Goal: Navigation & Orientation: Find specific page/section

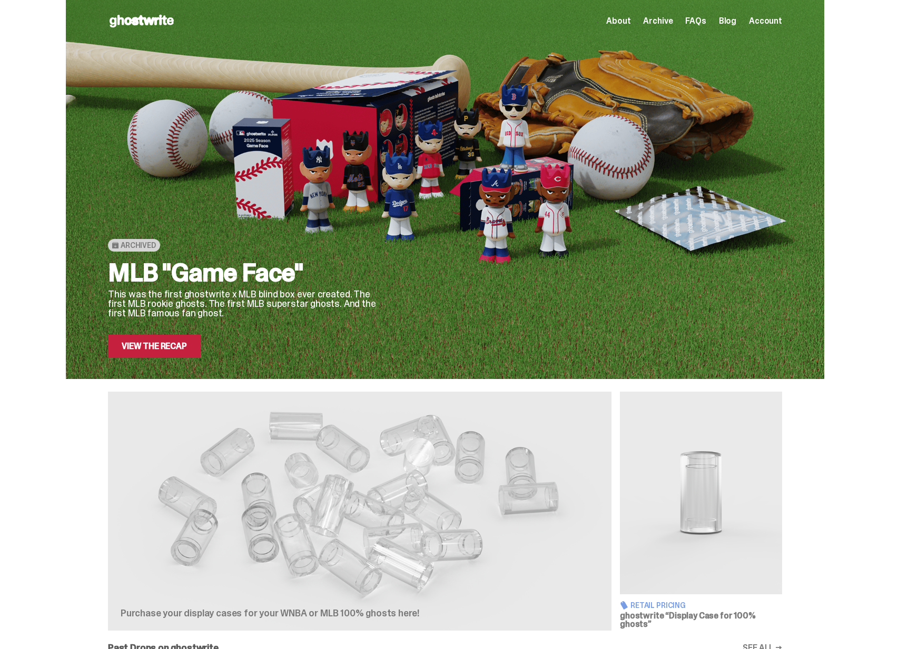
scroll to position [2, 0]
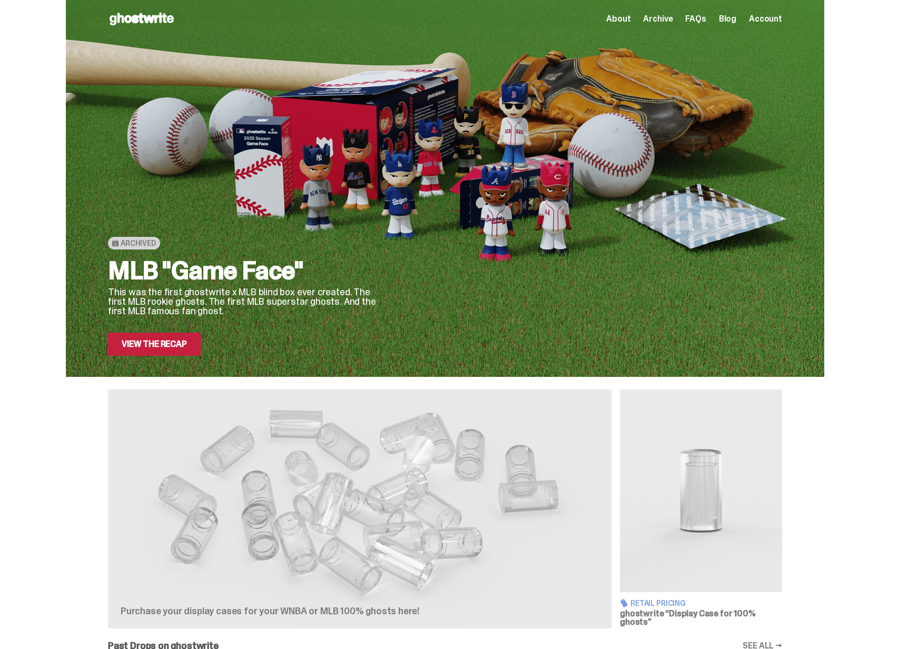
drag, startPoint x: 127, startPoint y: 244, endPoint x: 152, endPoint y: 243, distance: 25.3
click at [152, 243] on span "Archived" at bounding box center [138, 243] width 35 height 8
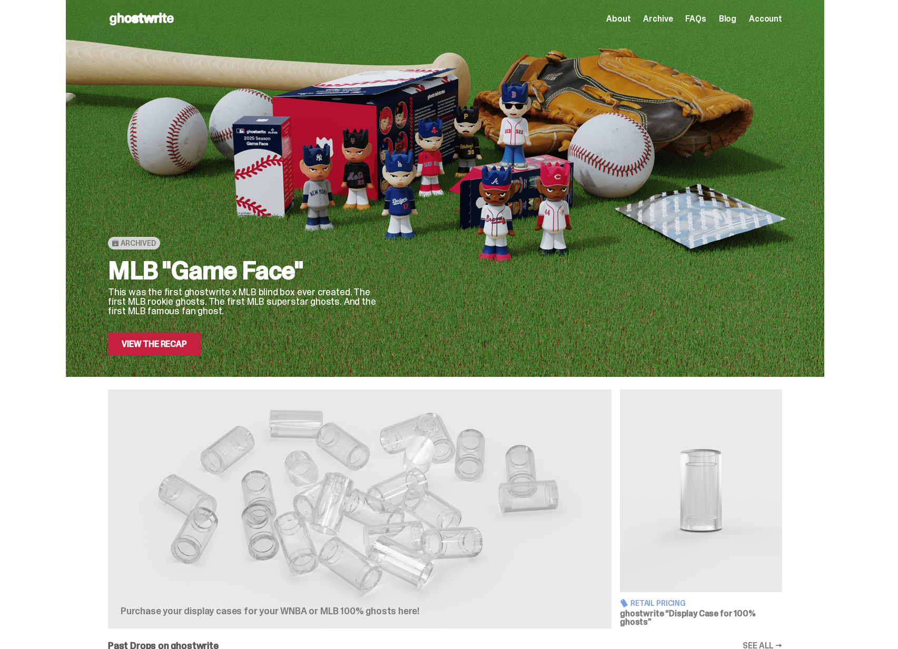
click at [49, 308] on div "Archived MLB "Game Face" This was the first ghostwrite x MLB blind box ever cre…" at bounding box center [445, 187] width 890 height 379
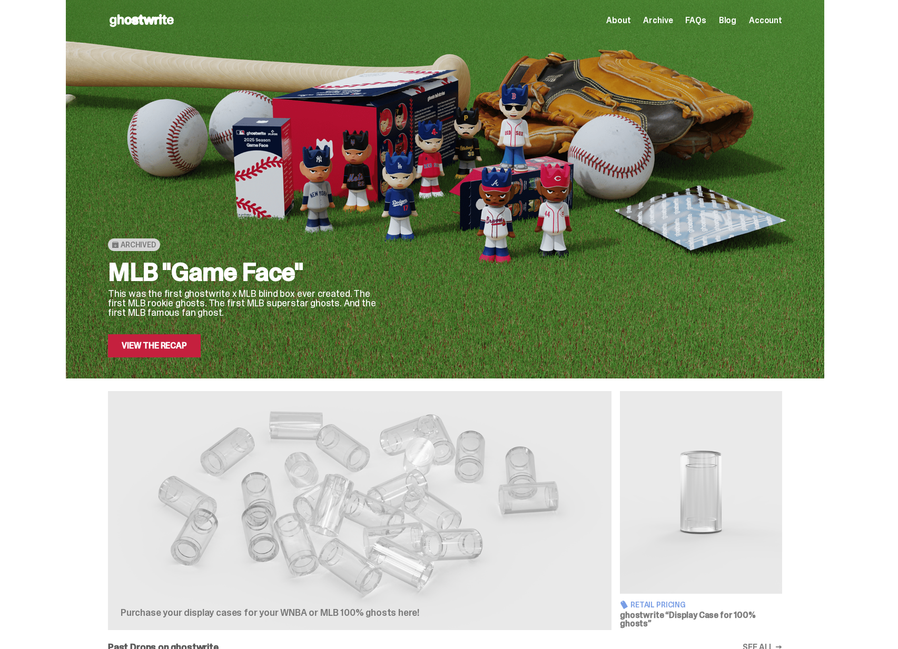
scroll to position [0, 0]
click at [38, 296] on div "Archived MLB "Game Face" This was the first ghostwrite x MLB blind box ever cre…" at bounding box center [445, 189] width 890 height 379
click at [665, 24] on span "Archive" at bounding box center [657, 21] width 29 height 8
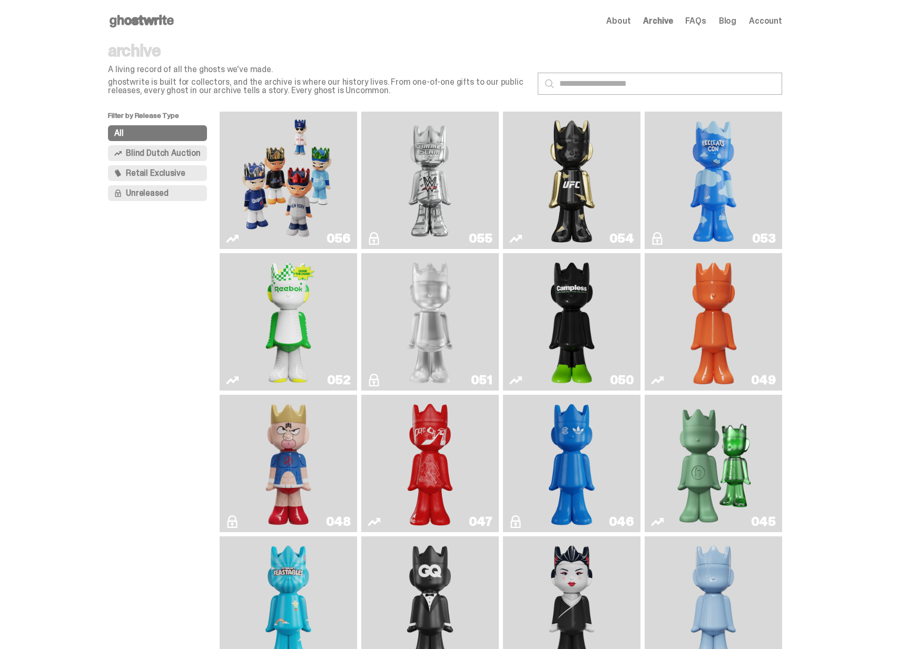
click at [285, 200] on img "Game Face (2025)" at bounding box center [288, 180] width 103 height 129
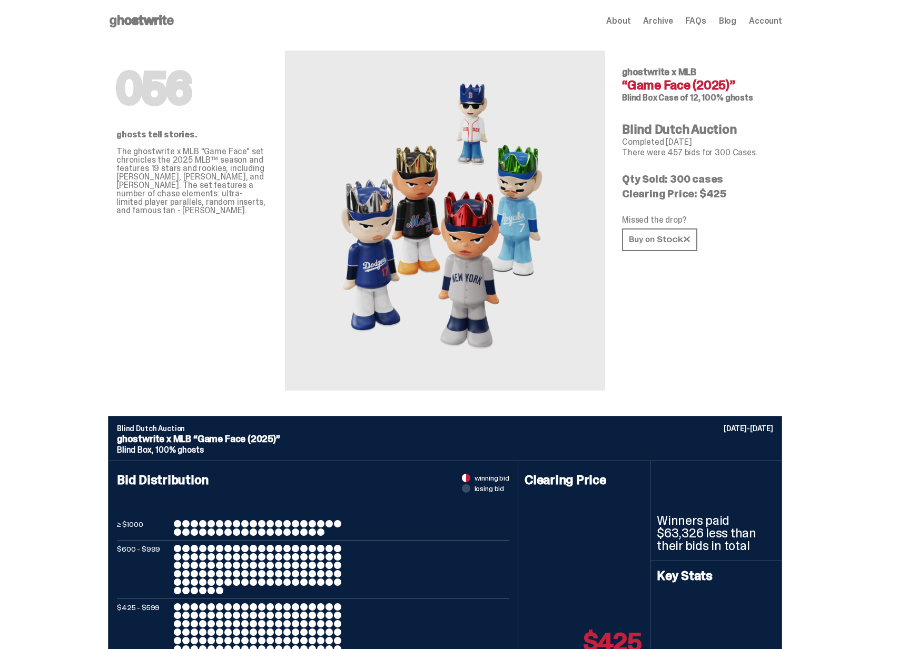
click at [628, 17] on span "About" at bounding box center [618, 21] width 24 height 8
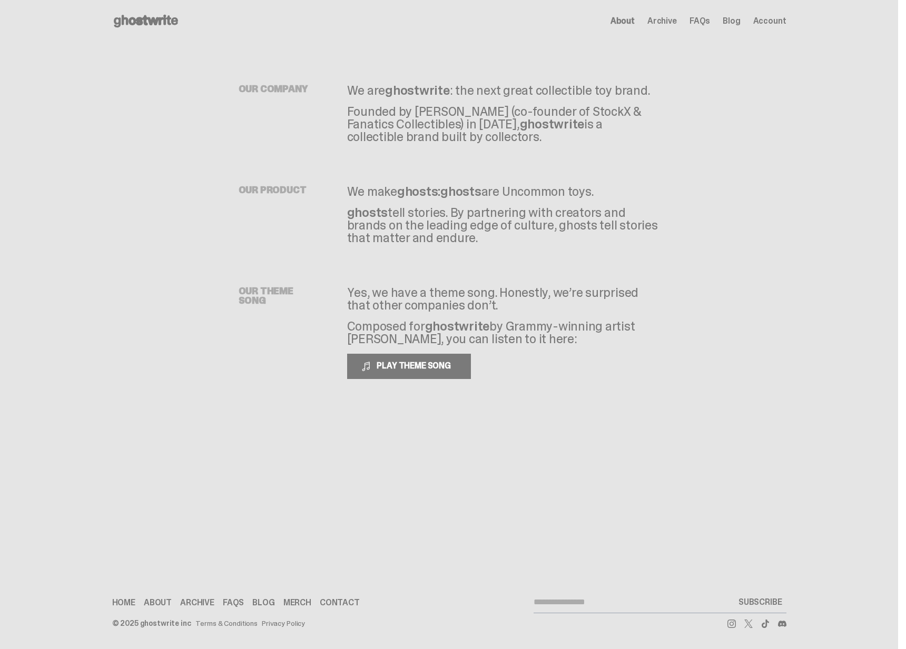
click at [150, 19] on use at bounding box center [146, 21] width 64 height 13
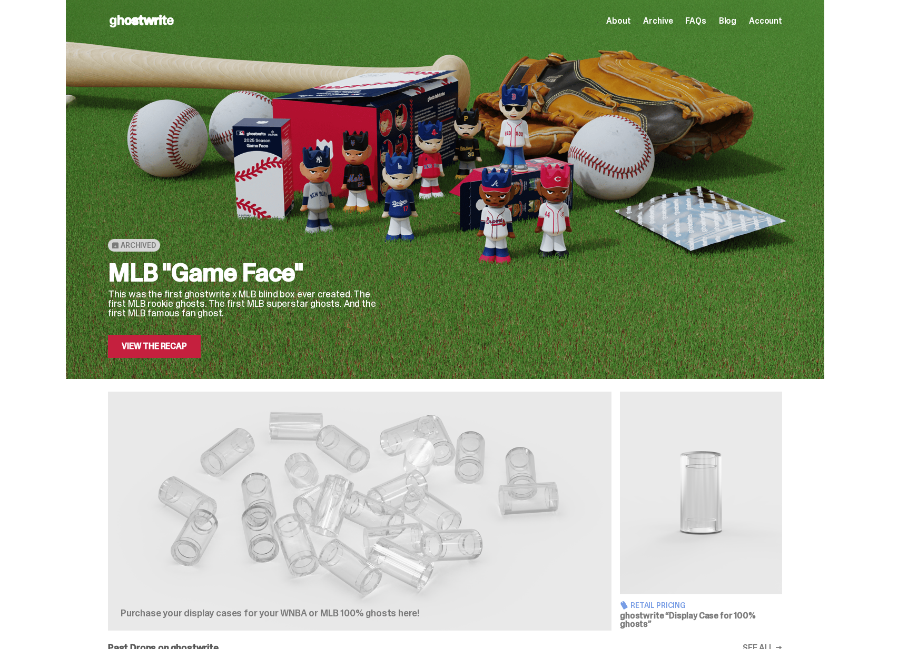
click at [122, 20] on use at bounding box center [142, 21] width 64 height 13
click at [162, 20] on icon at bounding box center [141, 21] width 67 height 17
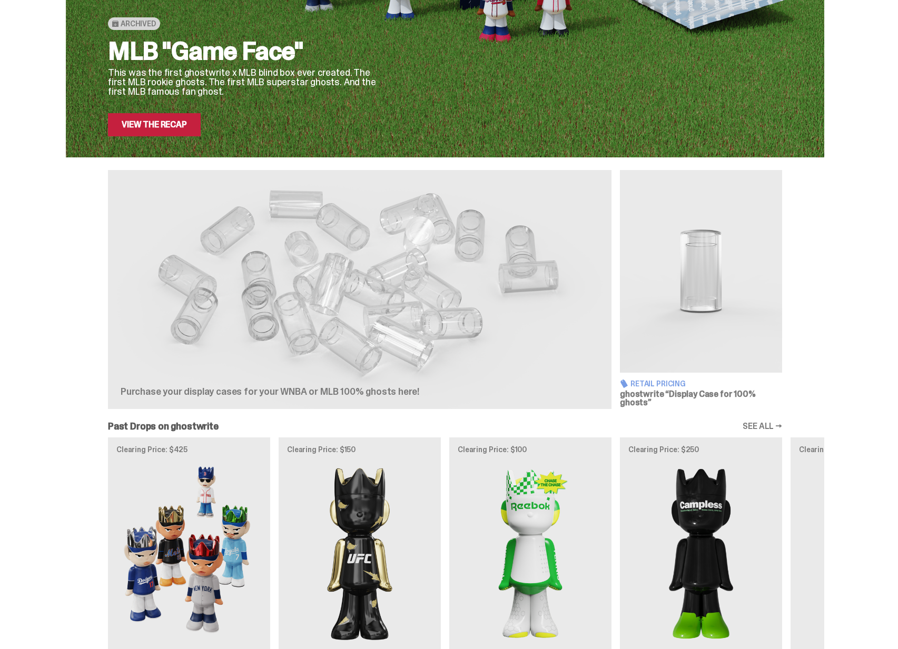
scroll to position [192, 0]
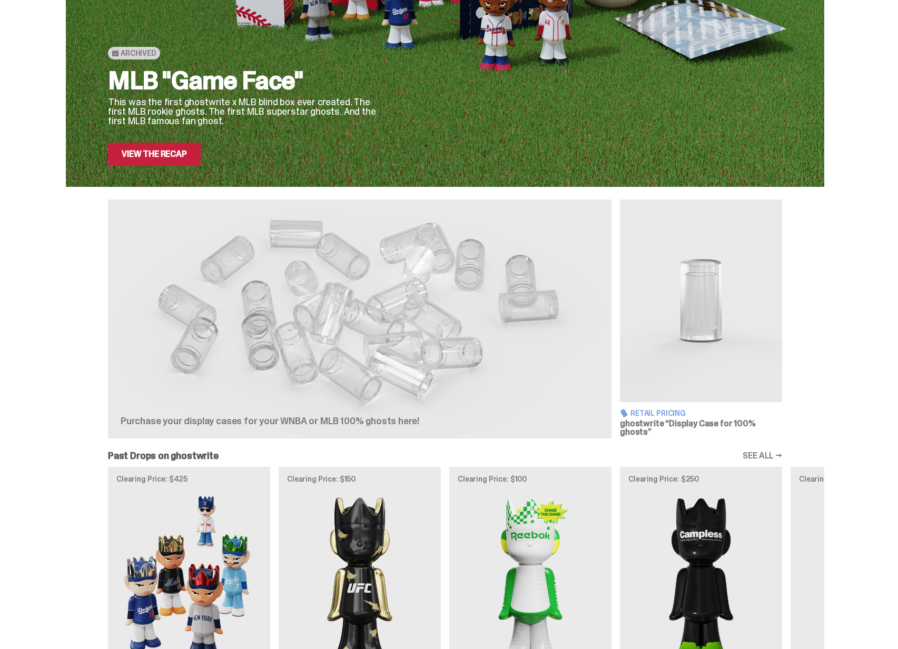
click at [232, 519] on div "Clearing Price: $425 Archived MLB “Game Face (2025)” Blind Box, 100% ghosts Cle…" at bounding box center [445, 597] width 759 height 261
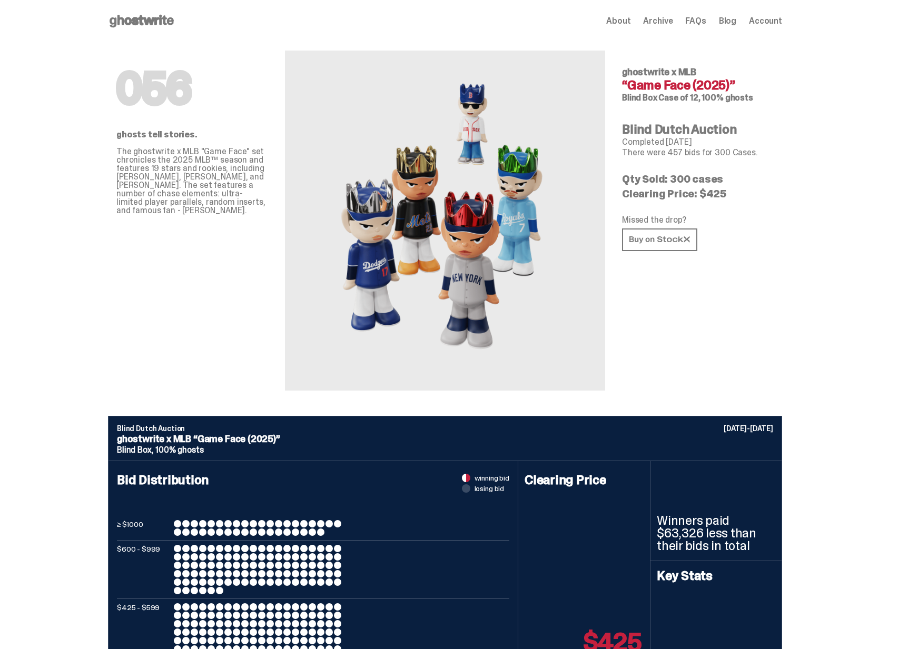
click at [147, 13] on icon at bounding box center [141, 21] width 67 height 17
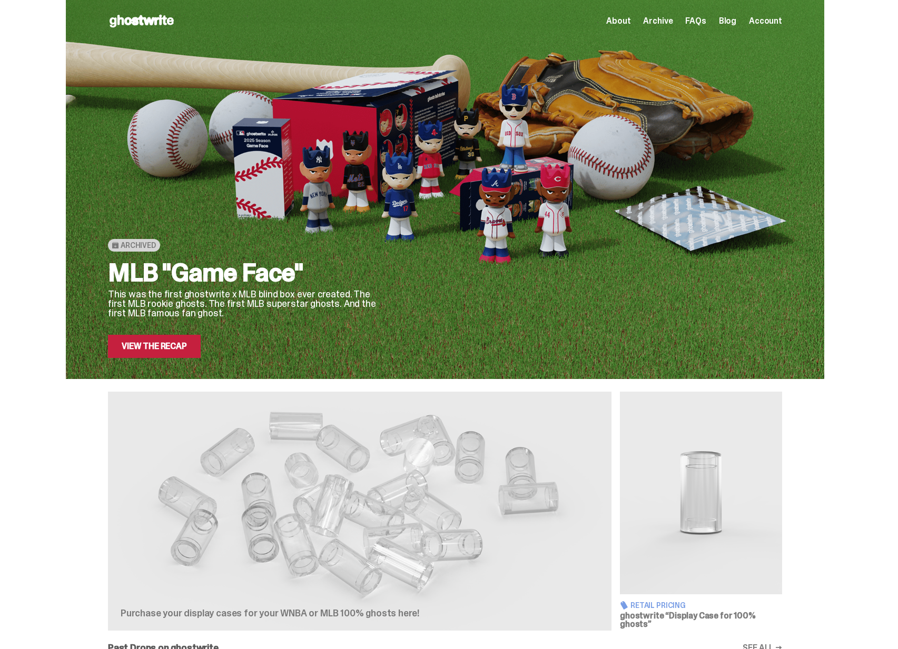
click at [667, 20] on span "Archive" at bounding box center [657, 21] width 29 height 8
